Goal: Check status: Check status

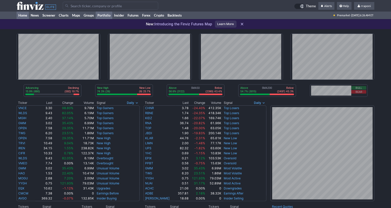
click at [110, 18] on link "Portfolio" at bounding box center [104, 16] width 17 height 8
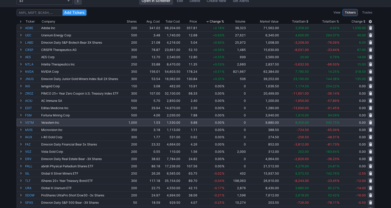
scroll to position [25, 0]
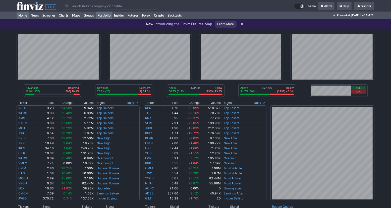
click at [112, 16] on link "Portfolio" at bounding box center [104, 16] width 17 height 8
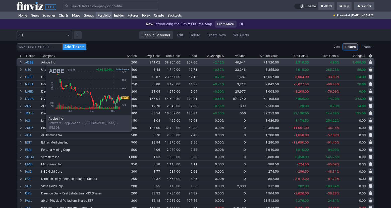
click at [33, 63] on link "ADBE" at bounding box center [32, 62] width 15 height 7
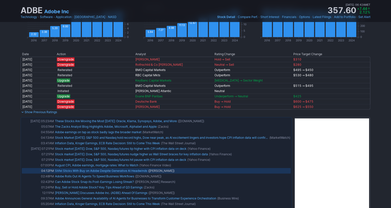
scroll to position [285, 0]
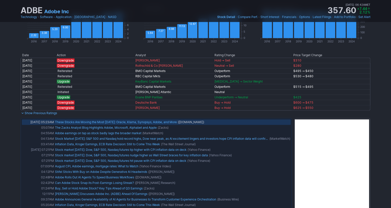
click at [172, 124] on link "These Stocks Are Moving the Most Today: Oracle, Klarna, Synopsys, Adobe, and Mo…" at bounding box center [116, 122] width 122 height 4
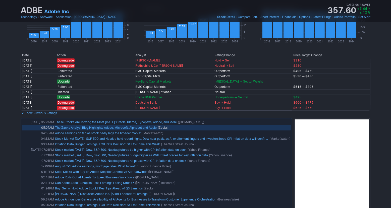
click at [98, 128] on link "The Zacks Analyst Blog Highlights Adobe, Microsoft, Alphabet and Apple" at bounding box center [106, 128] width 102 height 4
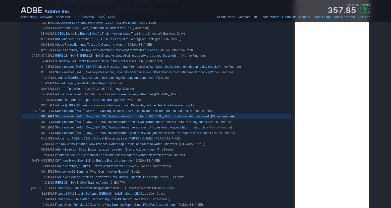
scroll to position [360, 0]
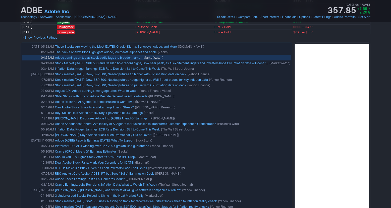
click at [110, 59] on link "Adobe earnings on tap as stock badly lags the broader market" at bounding box center [98, 58] width 86 height 4
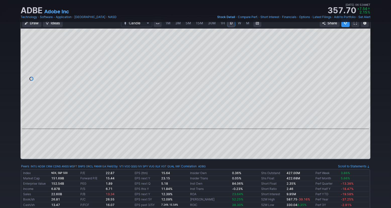
scroll to position [0, 0]
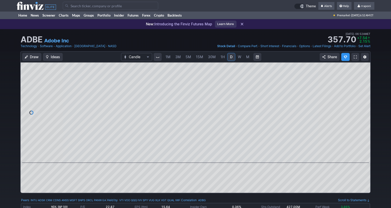
click at [239, 59] on span "W" at bounding box center [240, 56] width 4 height 5
click at [248, 58] on span "M" at bounding box center [247, 57] width 3 height 4
click at [106, 17] on link "Portfolio" at bounding box center [104, 16] width 17 height 8
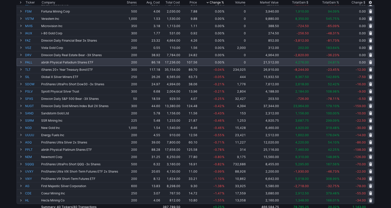
scroll to position [145, 0]
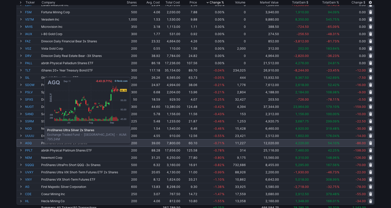
click at [32, 142] on link "AGQ" at bounding box center [32, 143] width 15 height 7
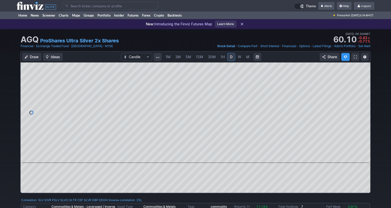
click at [248, 57] on span "M" at bounding box center [247, 57] width 3 height 4
click at [26, 15] on link "Home" at bounding box center [23, 16] width 12 height 8
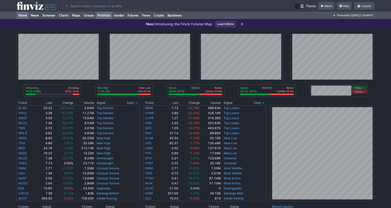
click at [108, 16] on link "Portfolio" at bounding box center [104, 16] width 17 height 8
